Goal: Task Accomplishment & Management: Manage account settings

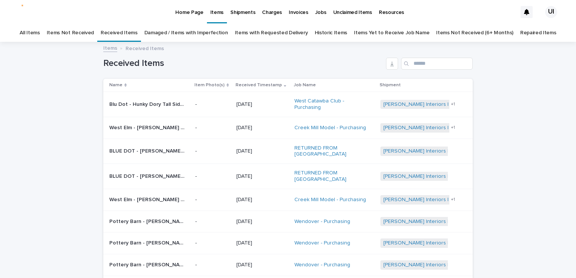
click at [183, 8] on p "Home Page" at bounding box center [189, 8] width 28 height 16
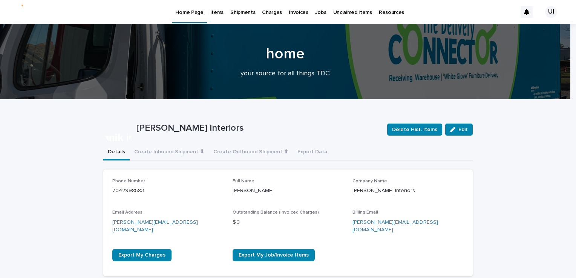
click at [207, 11] on div "Items" at bounding box center [217, 8] width 20 height 16
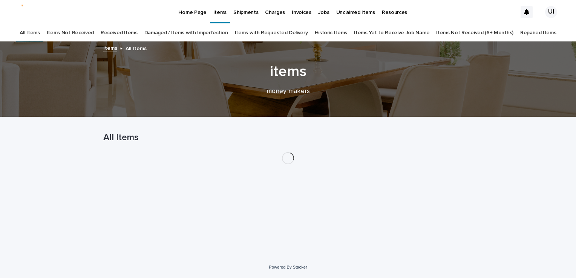
click at [136, 34] on link "Received Items" at bounding box center [119, 33] width 37 height 18
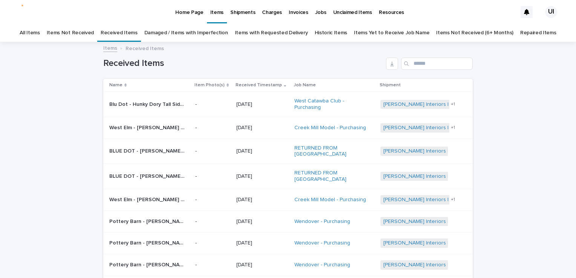
click at [181, 12] on p "Home Page" at bounding box center [189, 8] width 28 height 16
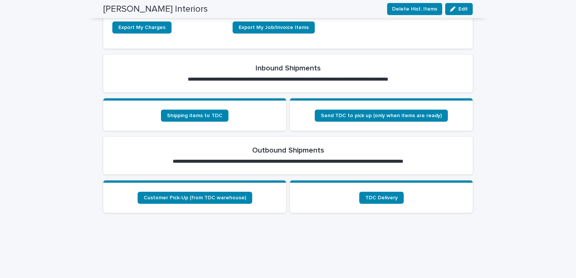
scroll to position [226, 0]
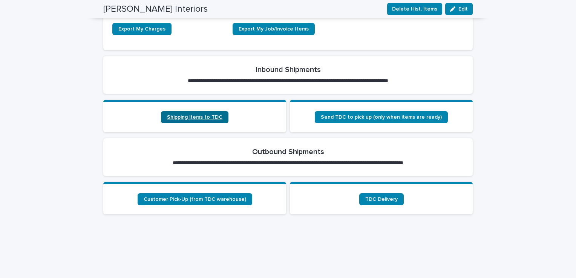
click at [207, 115] on span "Shipping items to TDC" at bounding box center [194, 117] width 55 height 5
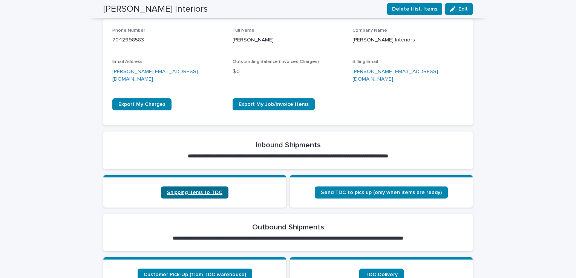
scroll to position [226, 0]
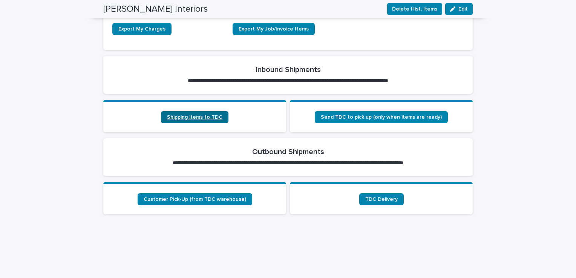
click at [189, 112] on link "Shipping items to TDC" at bounding box center [195, 117] width 68 height 12
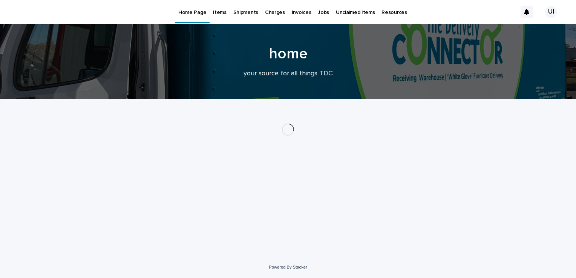
click at [234, 9] on p "Shipments" at bounding box center [246, 8] width 25 height 16
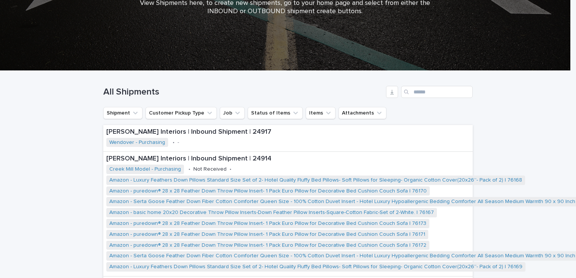
scroll to position [134, 0]
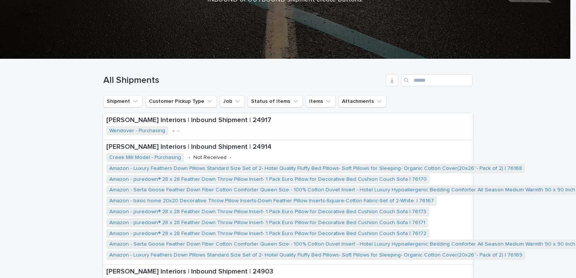
click at [163, 121] on p "[PERSON_NAME] Interiors | Inbound Shipment | 24917" at bounding box center [225, 121] width 238 height 8
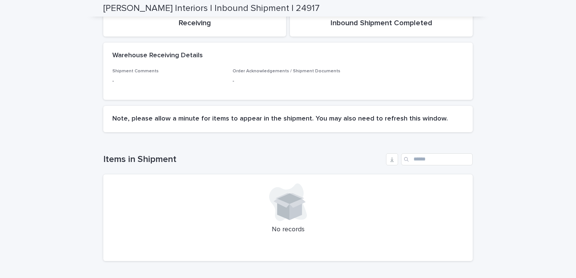
scroll to position [34, 0]
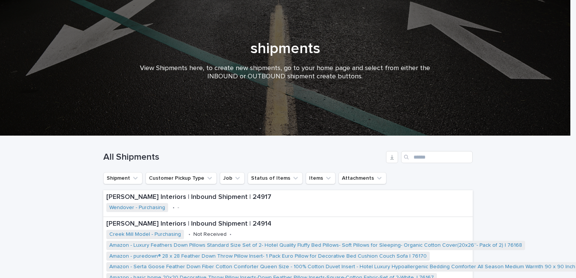
scroll to position [100, 0]
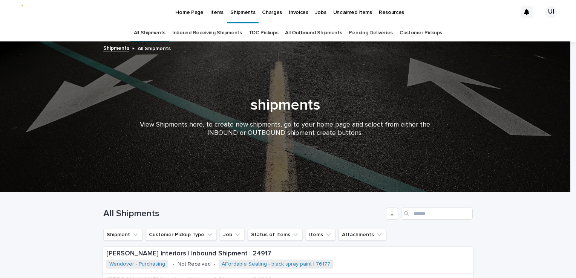
click at [213, 8] on p "Items" at bounding box center [217, 8] width 13 height 16
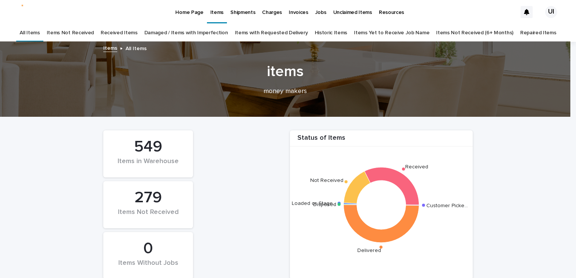
click at [135, 30] on link "Received Items" at bounding box center [119, 33] width 37 height 18
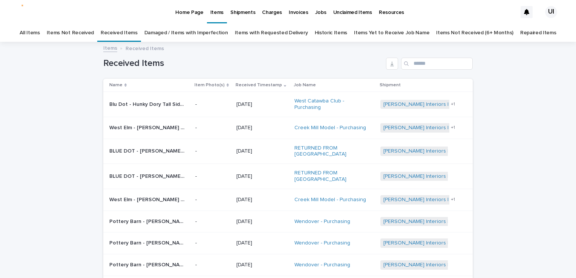
click at [171, 34] on link "Damaged / Items with Imperfection" at bounding box center [186, 33] width 84 height 18
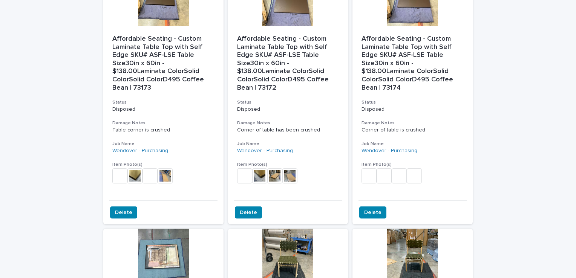
scroll to position [415, 0]
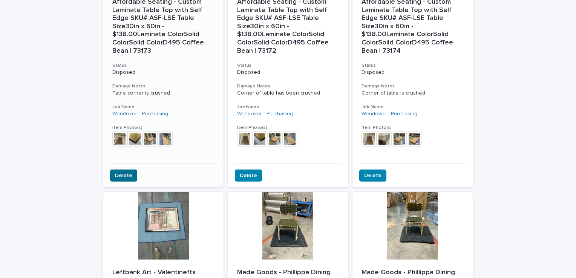
click at [120, 172] on span "Delete" at bounding box center [123, 176] width 17 height 8
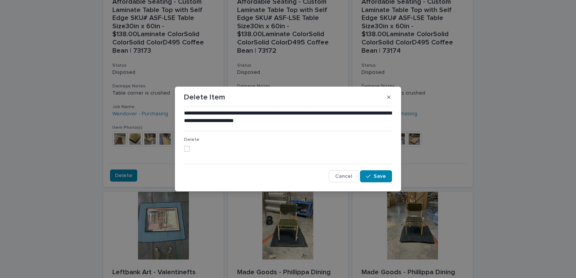
click at [184, 149] on span at bounding box center [187, 149] width 6 height 6
click at [366, 174] on button "Save" at bounding box center [376, 177] width 32 height 12
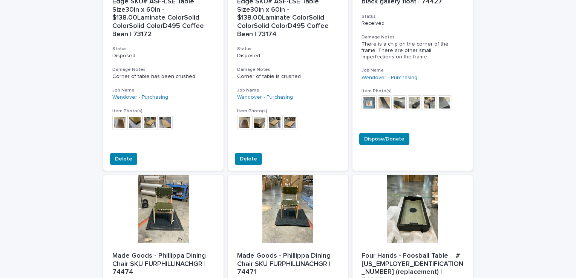
scroll to position [440, 0]
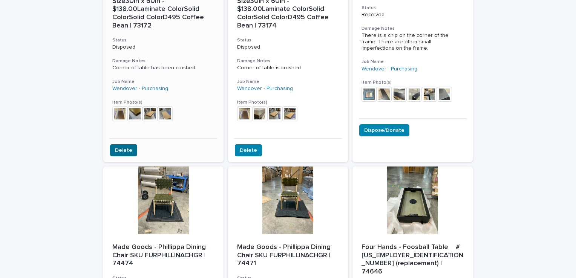
click at [122, 147] on span "Delete" at bounding box center [123, 151] width 17 height 8
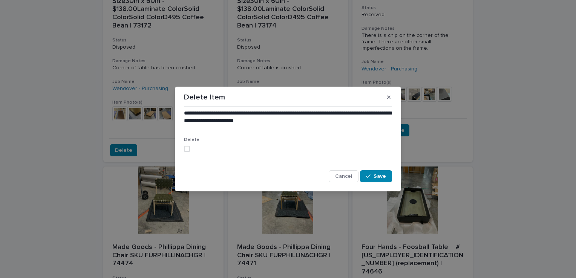
click at [189, 148] on span at bounding box center [187, 149] width 6 height 6
click at [377, 177] on span "Save" at bounding box center [380, 176] width 12 height 5
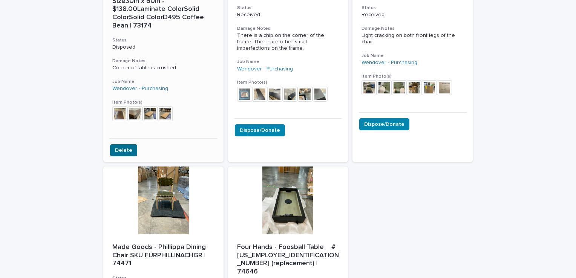
click at [116, 147] on span "Delete" at bounding box center [123, 151] width 17 height 8
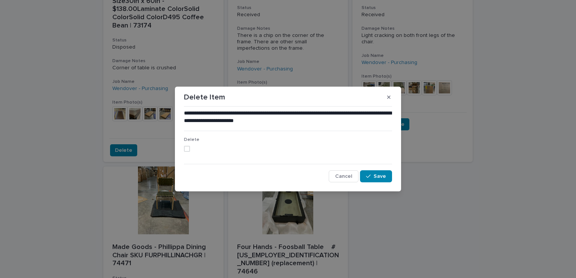
click at [185, 147] on span at bounding box center [187, 149] width 6 height 6
click at [382, 180] on button "Save" at bounding box center [376, 177] width 32 height 12
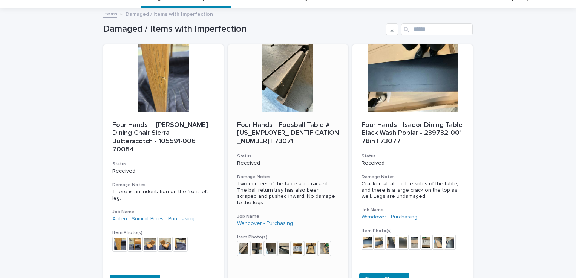
scroll to position [0, 0]
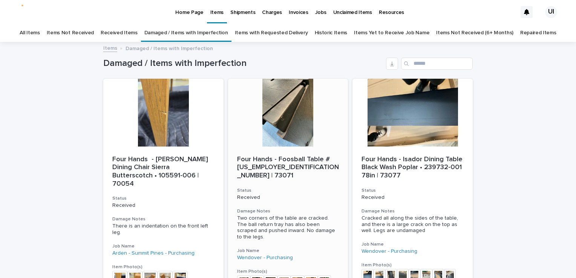
drag, startPoint x: 4, startPoint y: 124, endPoint x: 11, endPoint y: 113, distance: 12.4
